Goal: Information Seeking & Learning: Learn about a topic

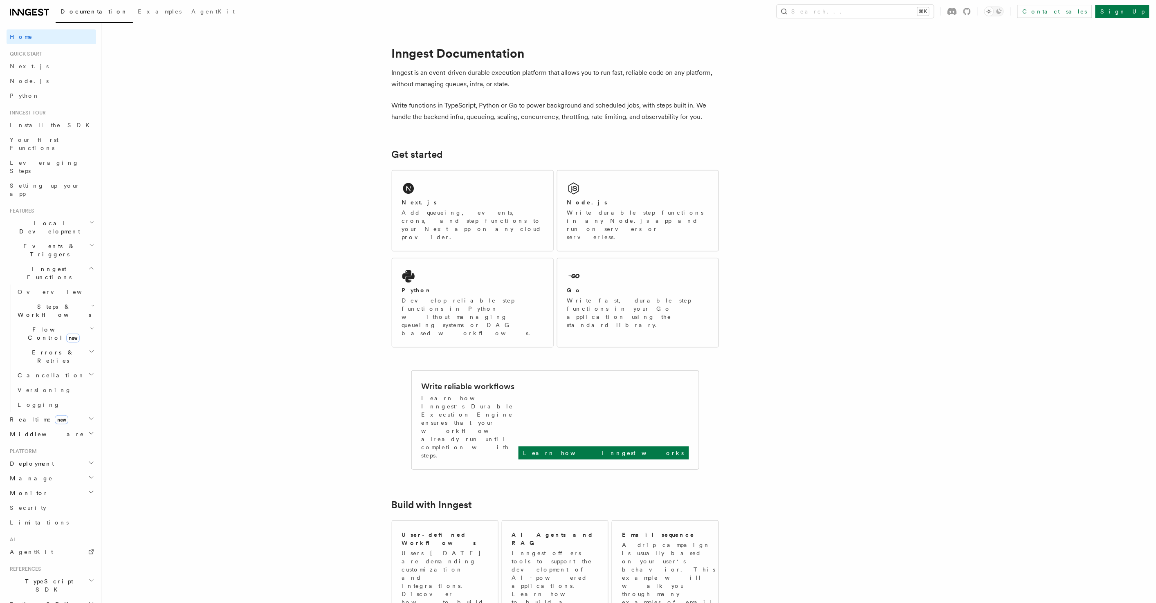
scroll to position [50, 0]
click at [43, 535] on span "Workflow Kit" at bounding box center [48, 543] width 83 height 16
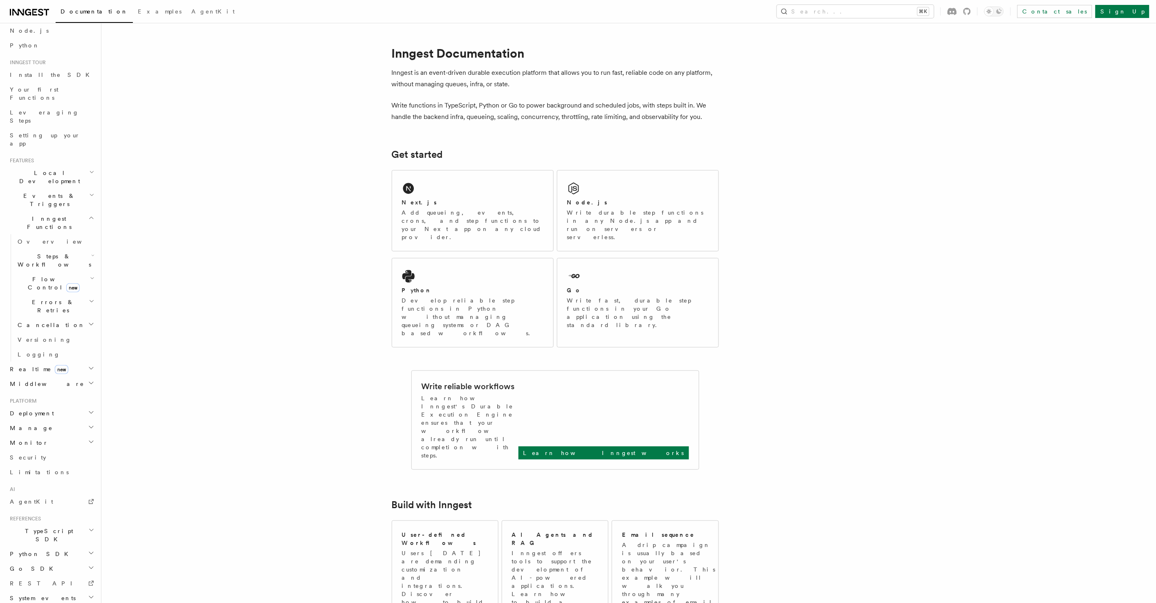
click at [43, 406] on h2 "Deployment" at bounding box center [52, 413] width 90 height 15
click at [43, 531] on span "Self hosting" at bounding box center [48, 534] width 60 height 7
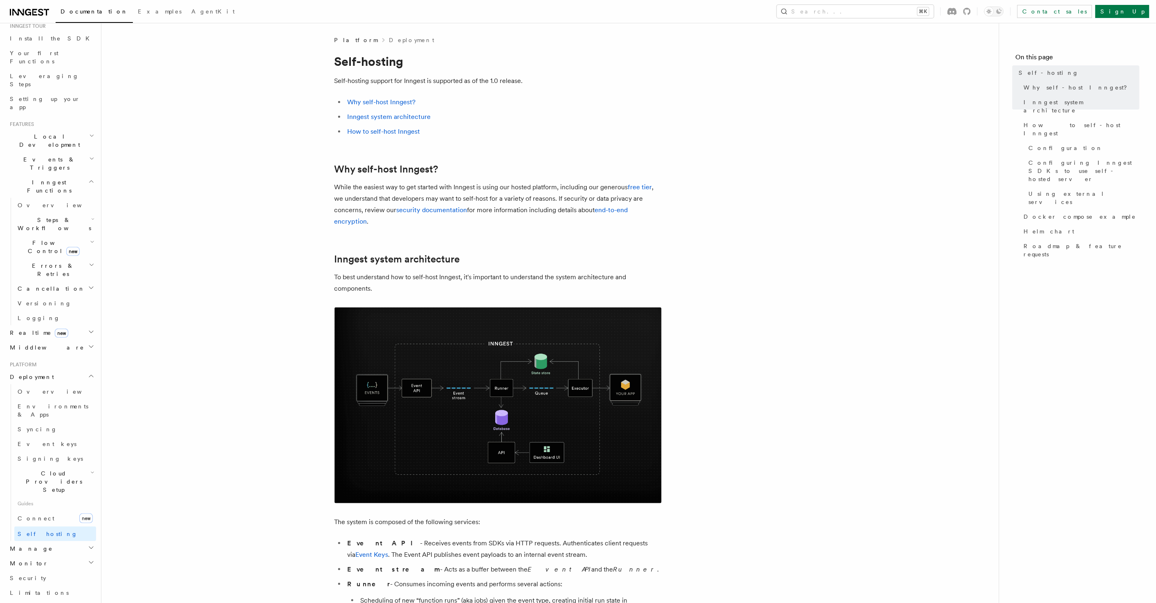
click at [35, 519] on link "AgentKit" at bounding box center [52, 526] width 90 height 15
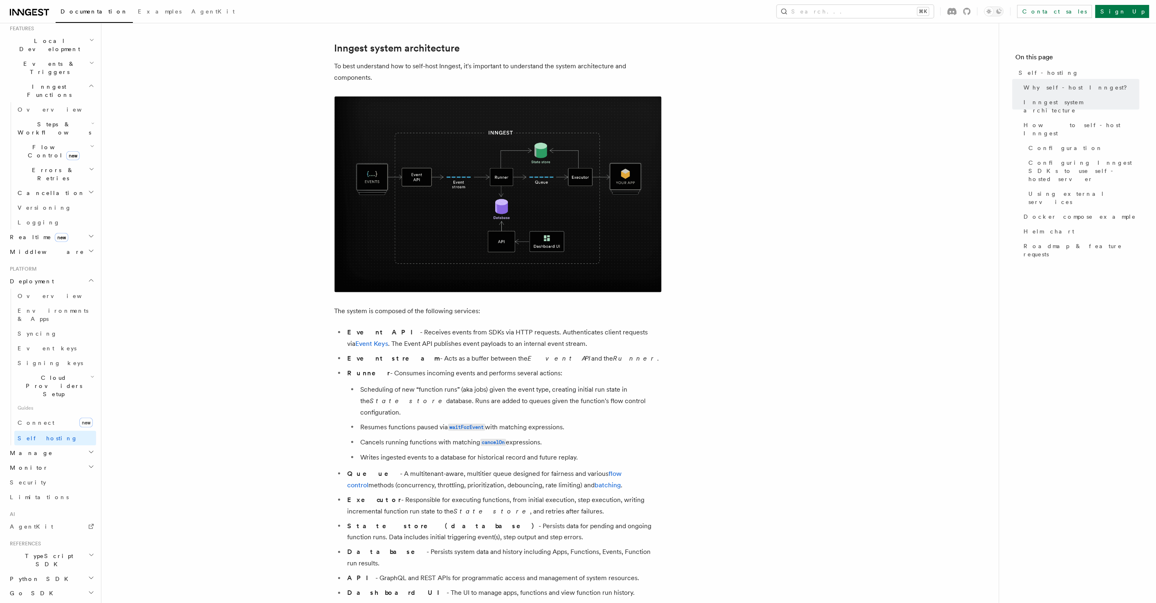
scroll to position [0, 0]
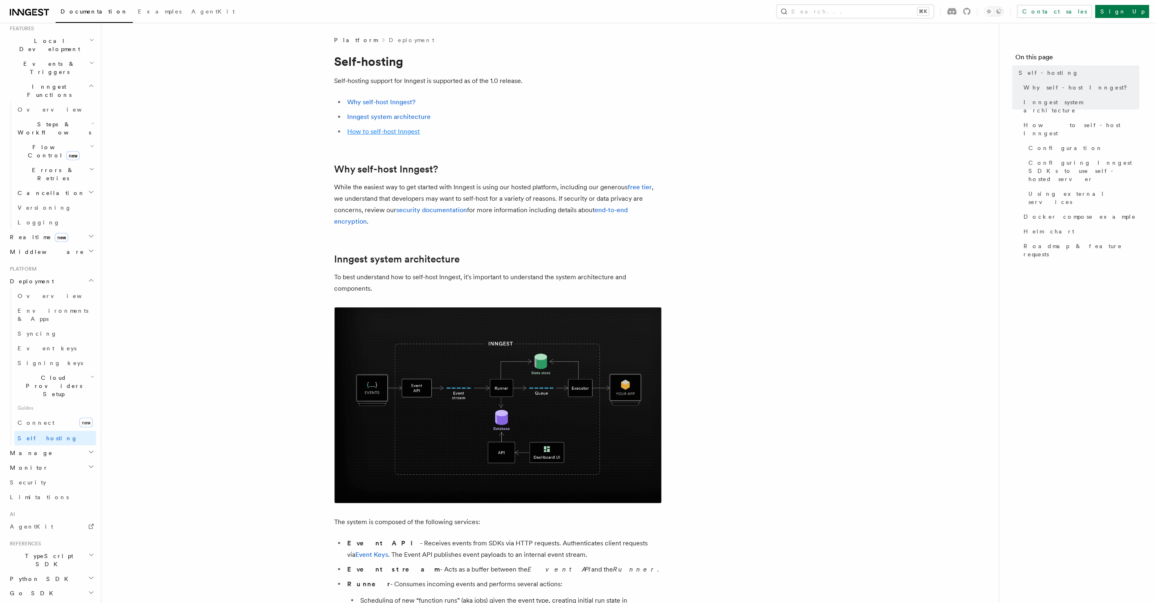
click at [411, 133] on link "How to self-host Inngest" at bounding box center [384, 132] width 73 height 8
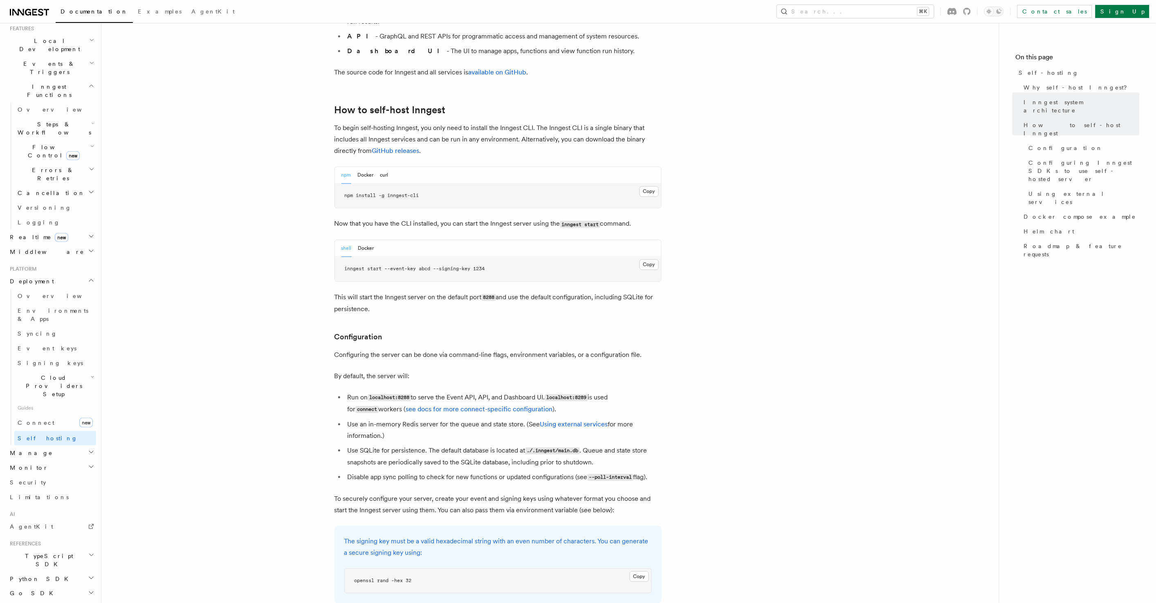
scroll to position [795, 0]
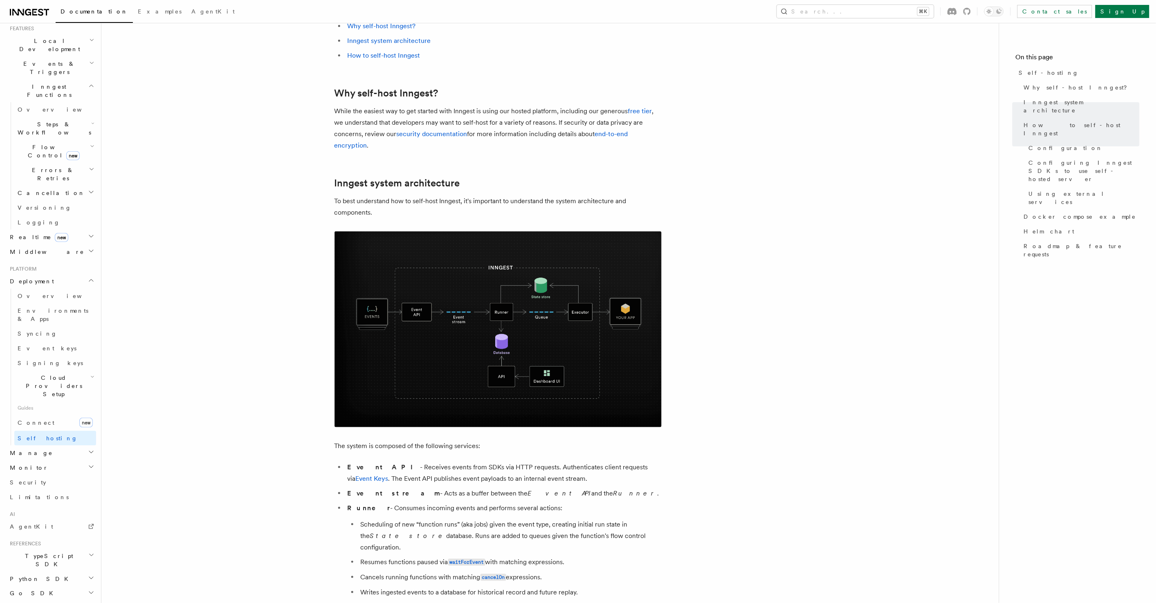
scroll to position [0, 0]
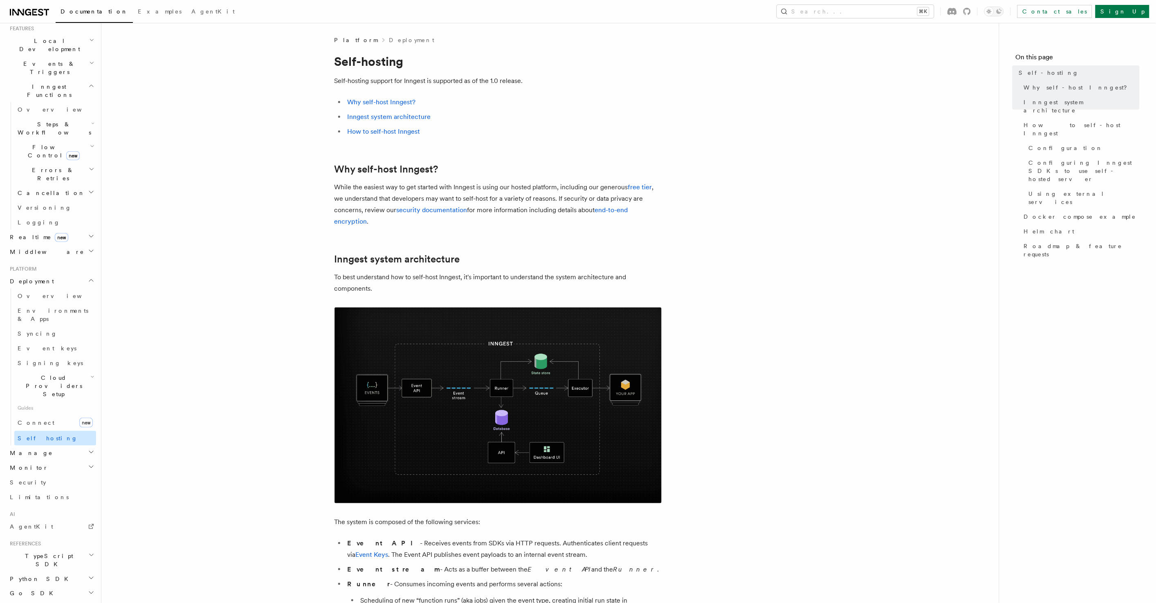
click at [36, 435] on span "Self hosting" at bounding box center [48, 438] width 60 height 7
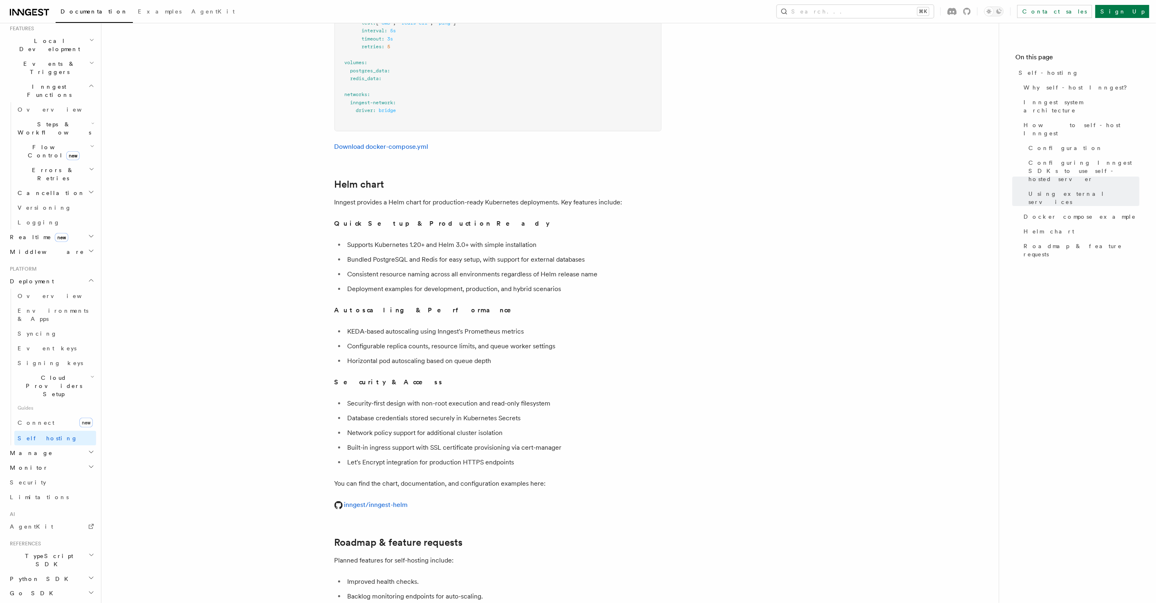
scroll to position [2912, 0]
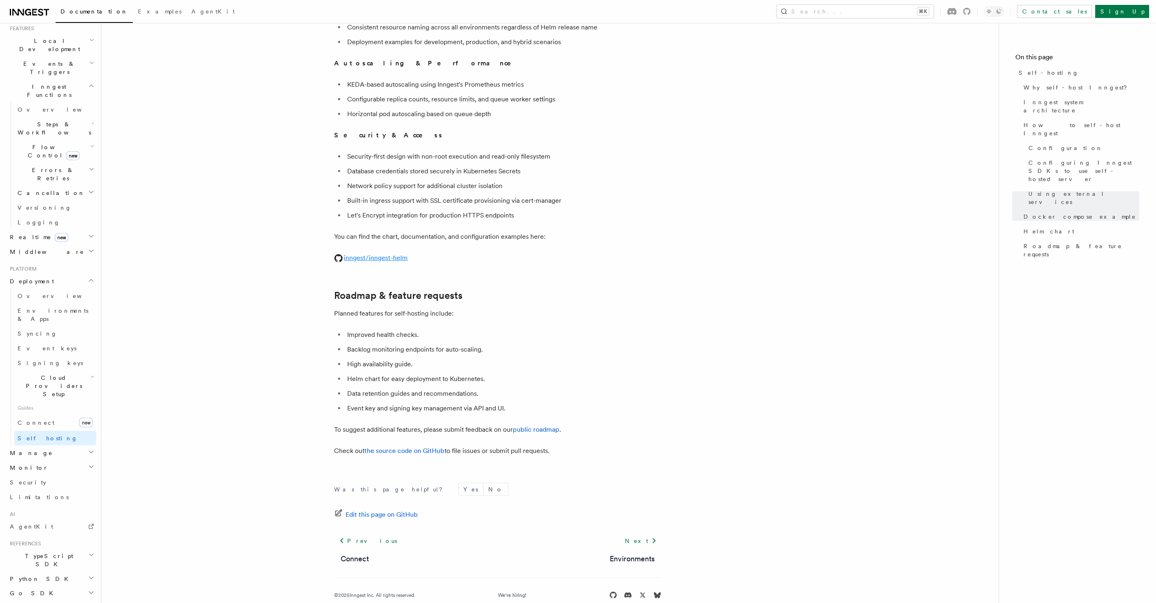
click at [379, 254] on link "inngest/inngest-helm" at bounding box center [372, 258] width 74 height 8
click at [382, 254] on link "inngest/inngest-helm" at bounding box center [372, 258] width 74 height 8
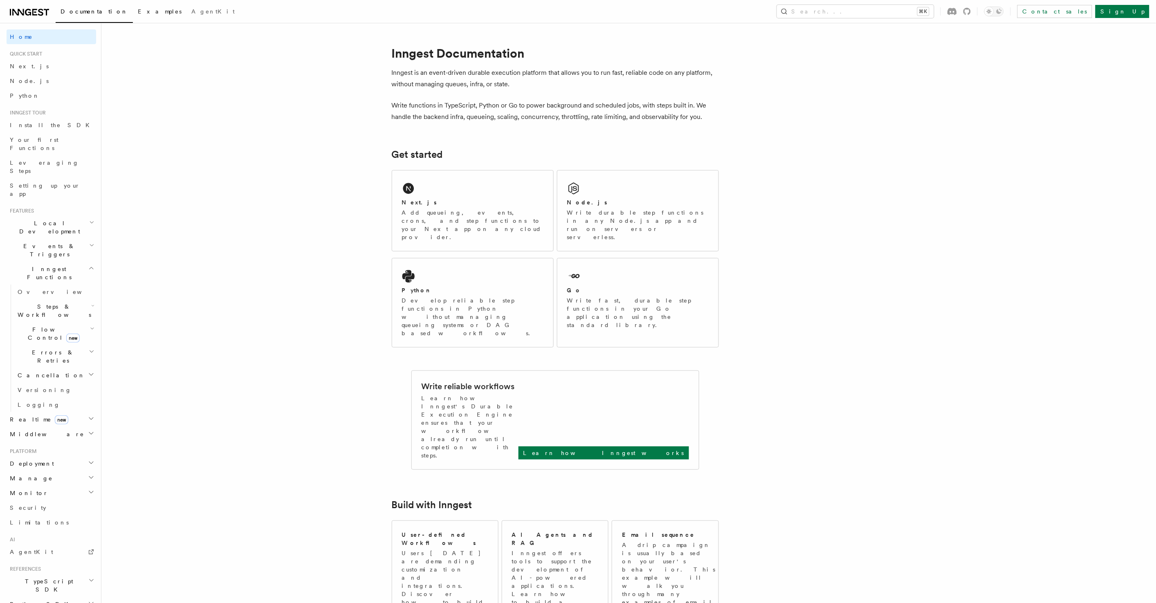
click at [133, 16] on link "Examples" at bounding box center [160, 12] width 54 height 20
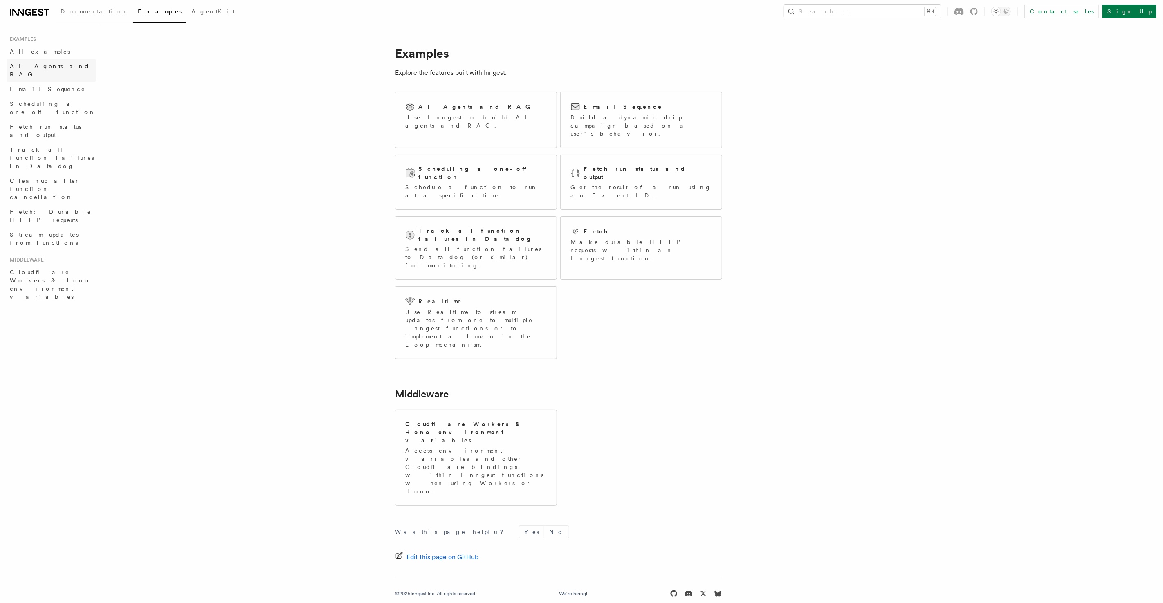
click at [58, 70] on link "AI Agents and RAG" at bounding box center [52, 70] width 90 height 23
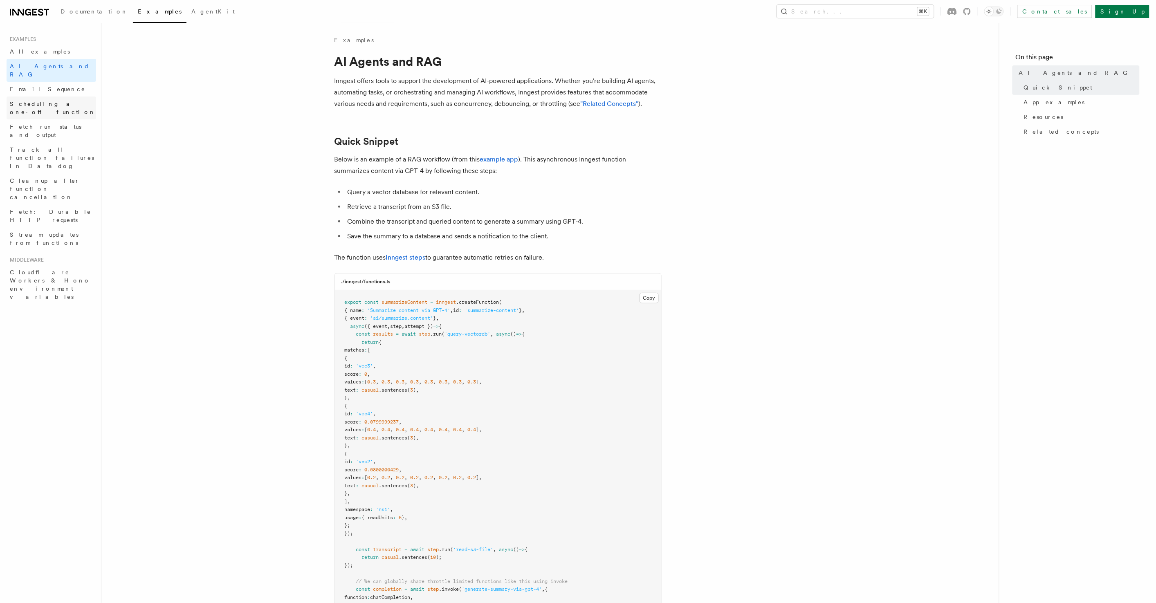
click at [58, 101] on span "Scheduling a one-off function" at bounding box center [53, 108] width 86 height 15
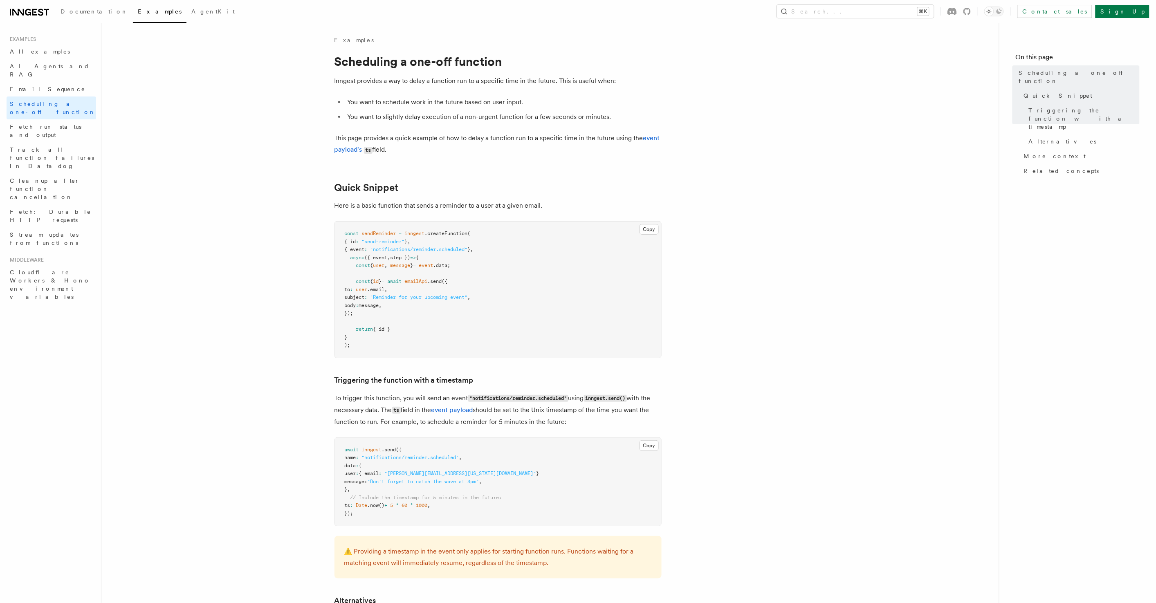
click at [240, 60] on article "Examples Scheduling a one-off function Inngest provides a way to delay a functi…" at bounding box center [550, 529] width 871 height 986
click at [191, 14] on span "AgentKit" at bounding box center [212, 11] width 43 height 7
